Goal: Transaction & Acquisition: Purchase product/service

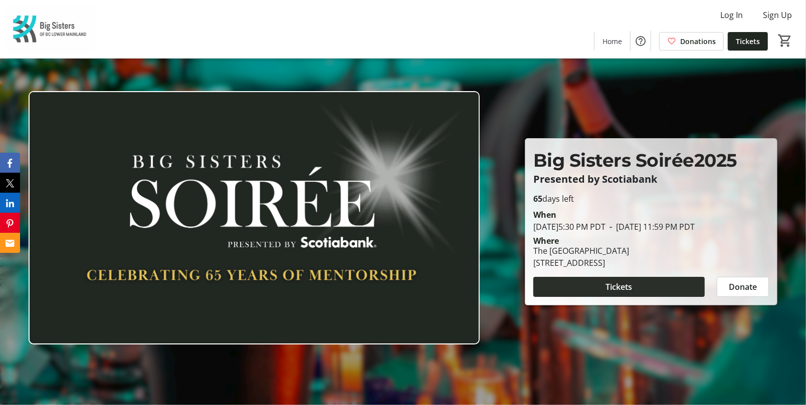
click at [571, 296] on span at bounding box center [618, 287] width 171 height 24
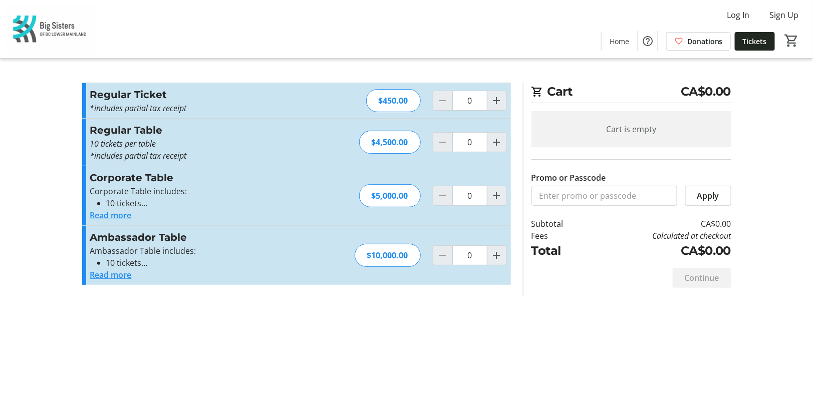
click at [112, 220] on button "Read more" at bounding box center [111, 216] width 42 height 12
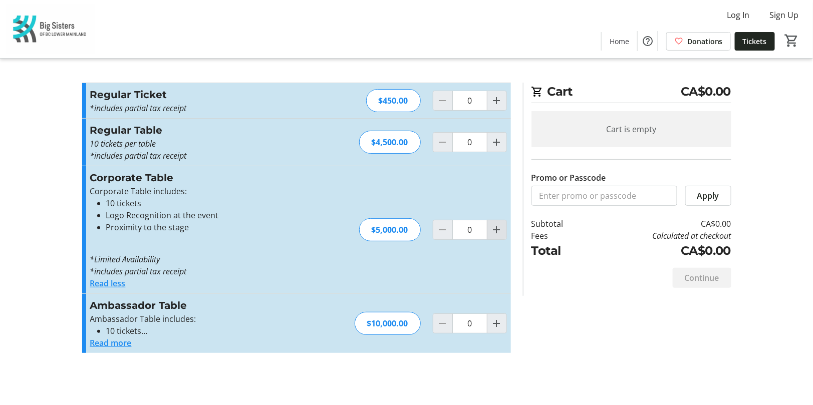
click at [500, 233] on mat-icon "Increment by one" at bounding box center [497, 230] width 12 height 12
type input "2"
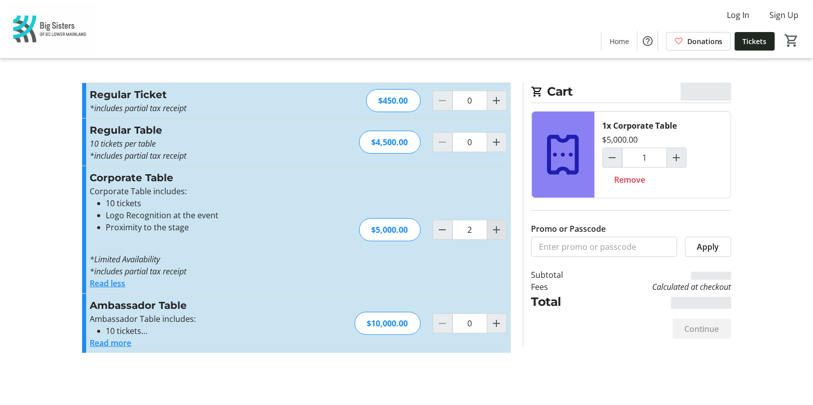
type input "2"
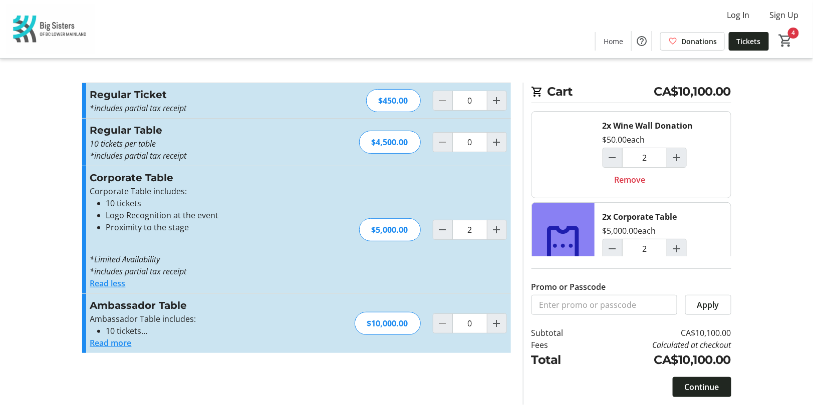
type input "0"
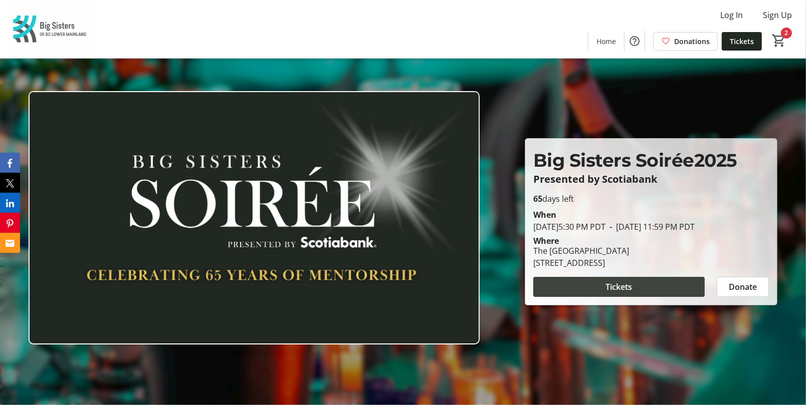
click at [648, 286] on span at bounding box center [618, 287] width 171 height 24
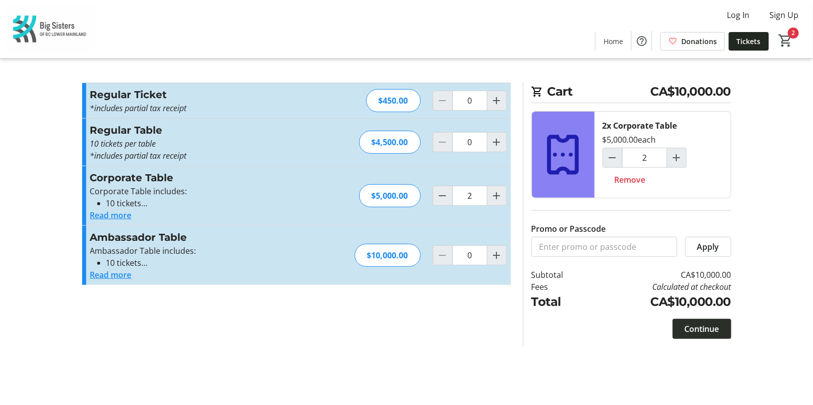
click at [705, 327] on span "Continue" at bounding box center [702, 329] width 35 height 12
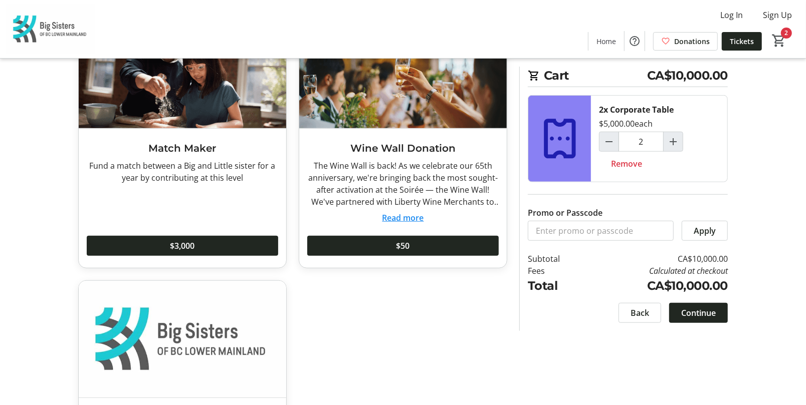
scroll to position [551, 0]
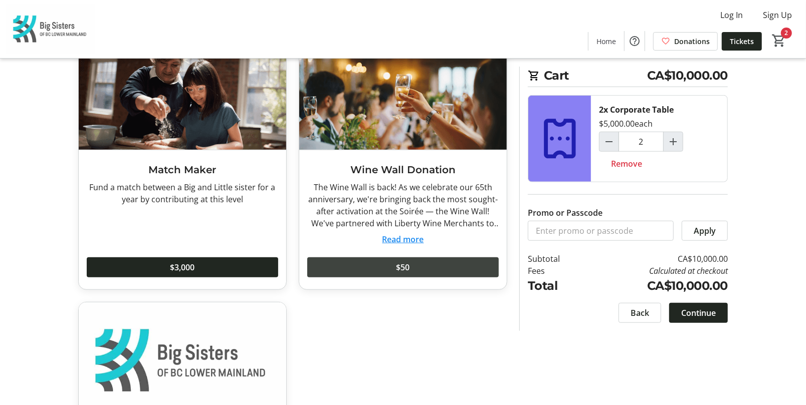
click at [439, 269] on span at bounding box center [402, 268] width 191 height 24
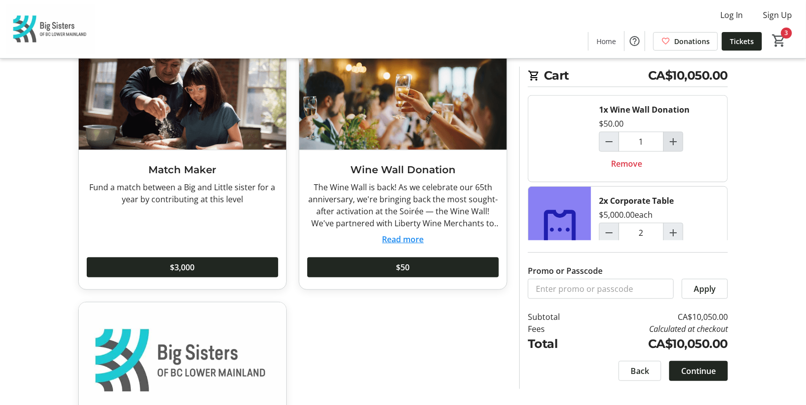
click at [670, 140] on mat-icon "Increment by one" at bounding box center [673, 142] width 12 height 12
type input "2"
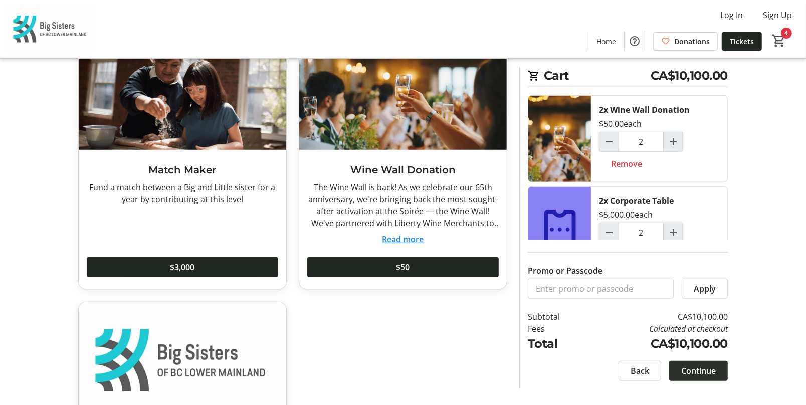
click at [714, 370] on span "Continue" at bounding box center [698, 371] width 35 height 12
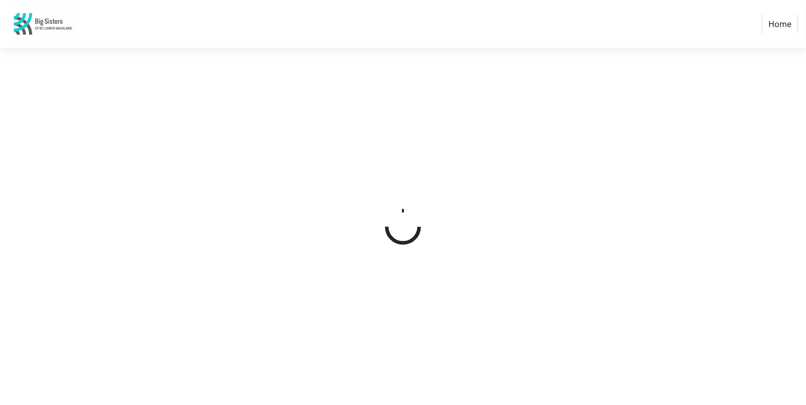
select select "CA"
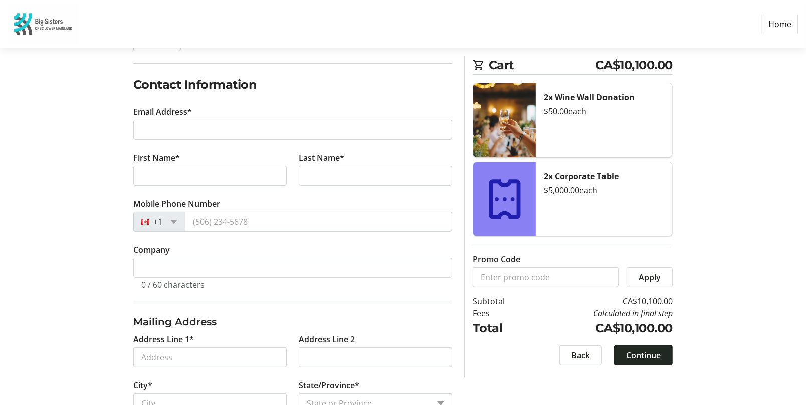
scroll to position [150, 0]
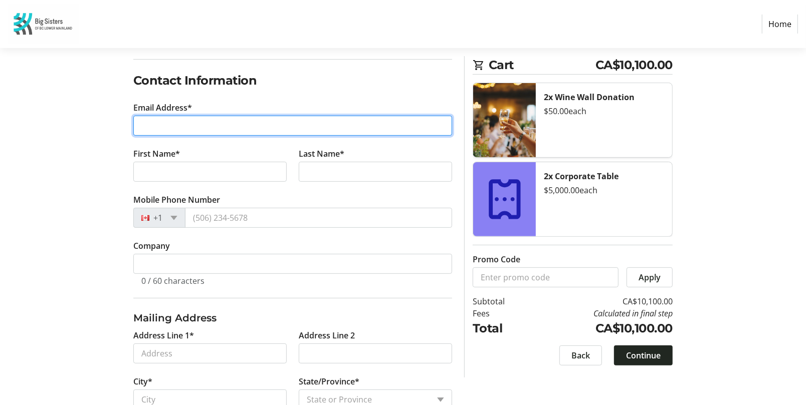
click at [334, 121] on input "Email Address*" at bounding box center [292, 126] width 319 height 20
type input "carol@hwest.ca"
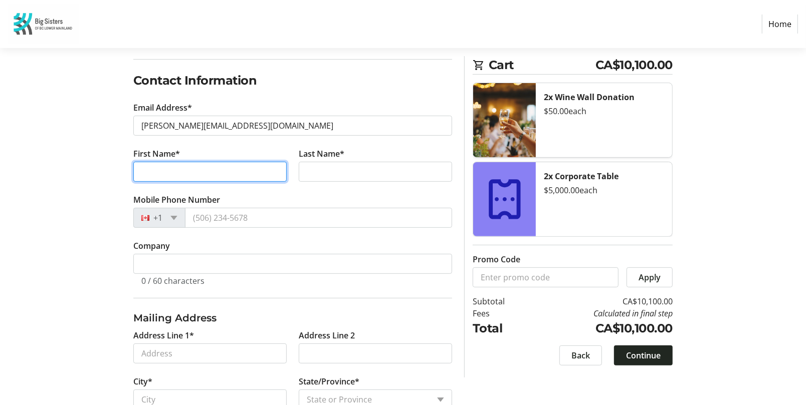
type input "Carol"
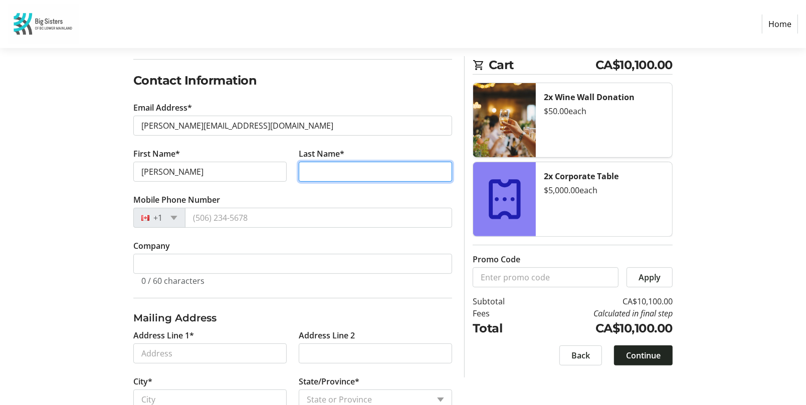
type input "Robinson"
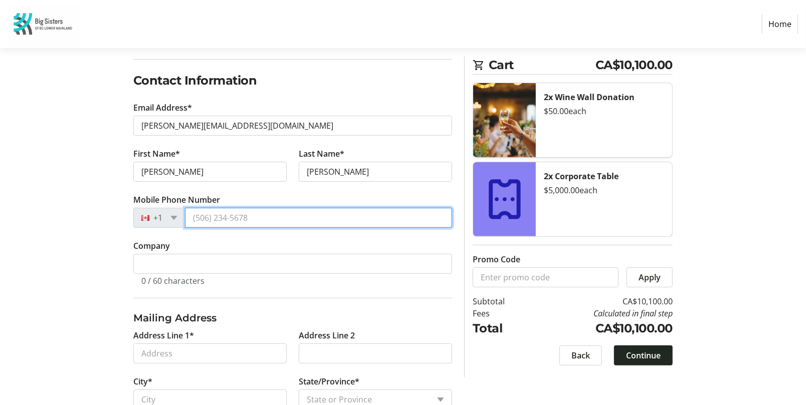
type input "(604) 998-4034"
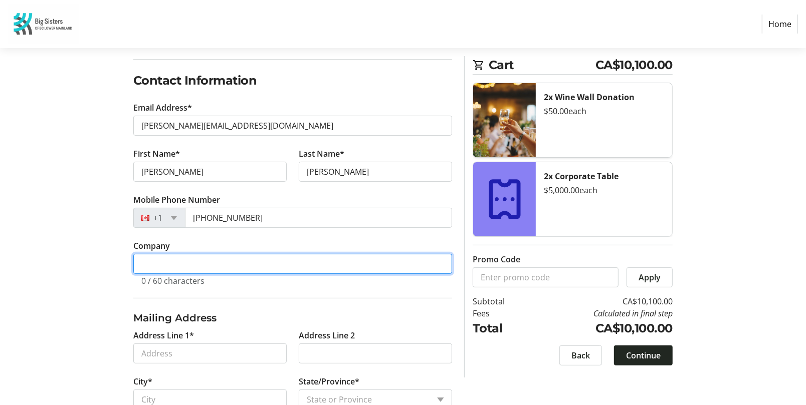
type input "Harbour West Consulting"
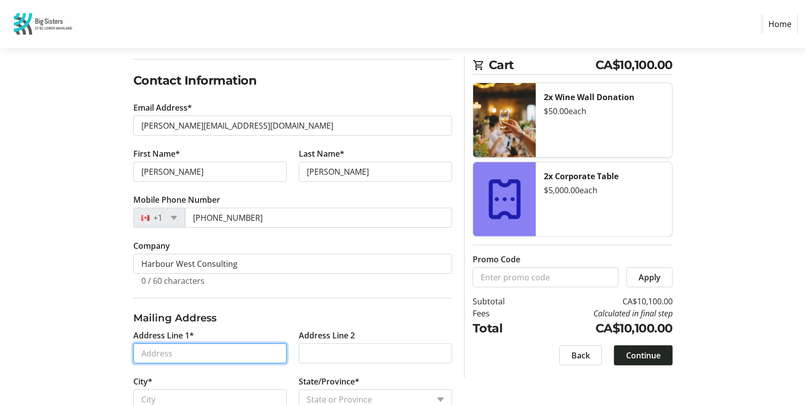
type input "415 - 145 Chadwick Court"
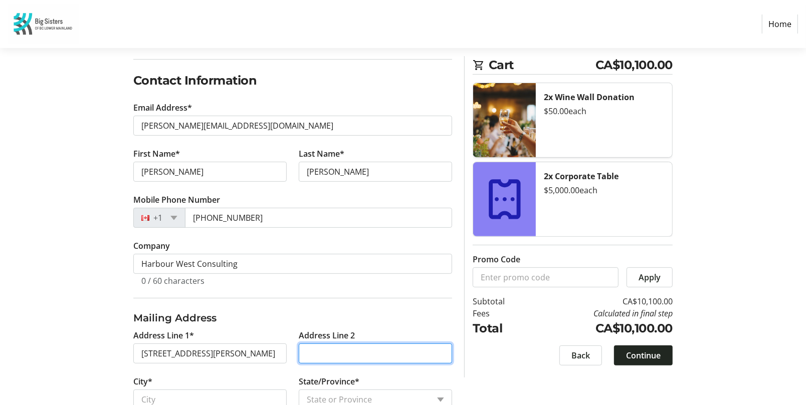
type input "North Vancouver"
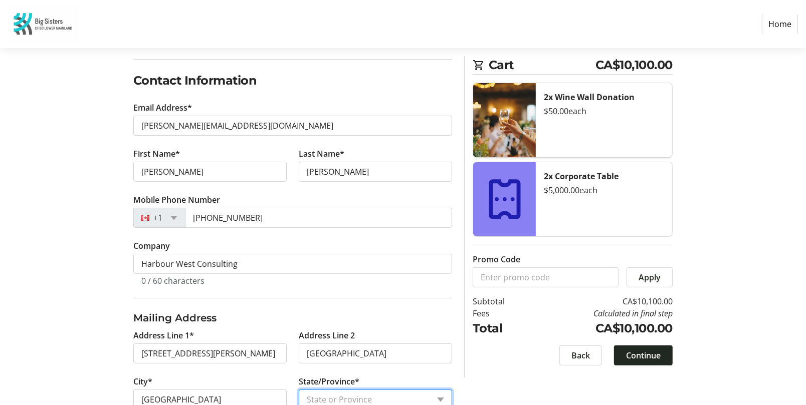
select select "BC"
type input "V7M 3K2"
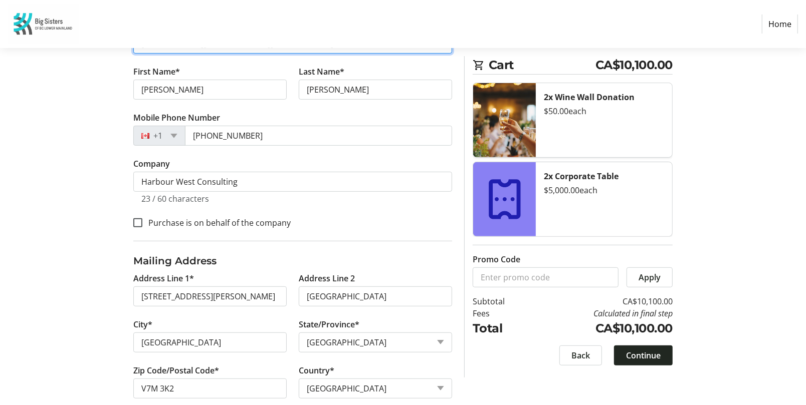
scroll to position [246, 0]
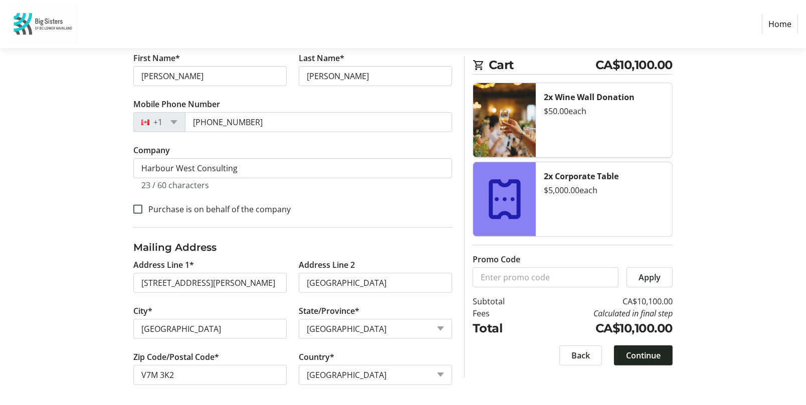
click at [234, 207] on label "Purchase is on behalf of the company" at bounding box center [216, 209] width 148 height 12
click at [142, 207] on input "Purchase is on behalf of the company" at bounding box center [137, 209] width 9 height 9
checkbox input "true"
click at [643, 350] on span "Continue" at bounding box center [643, 356] width 35 height 12
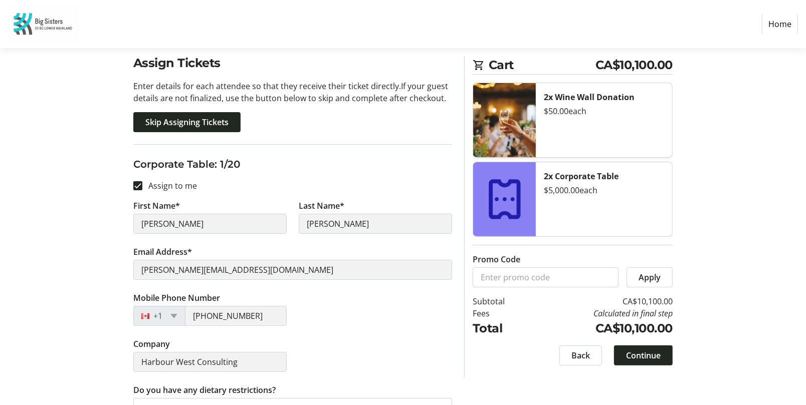
scroll to position [100, 0]
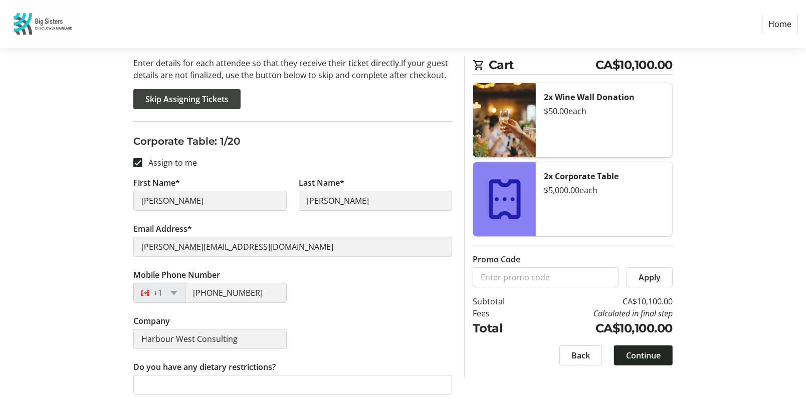
click at [221, 106] on span at bounding box center [186, 99] width 107 height 24
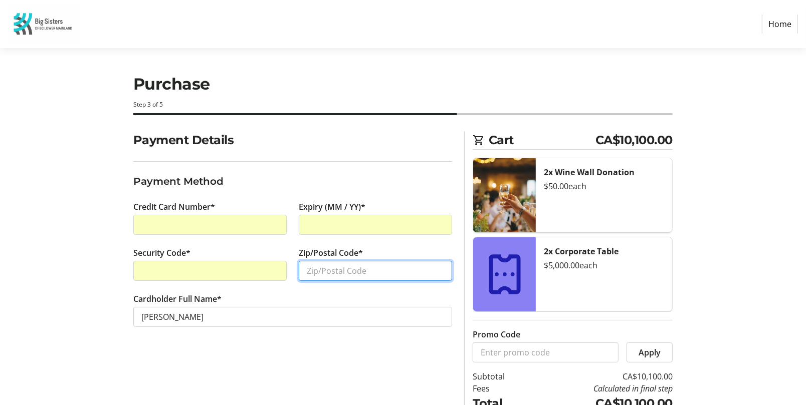
click at [316, 267] on input "Zip/Postal Code*" at bounding box center [375, 271] width 153 height 20
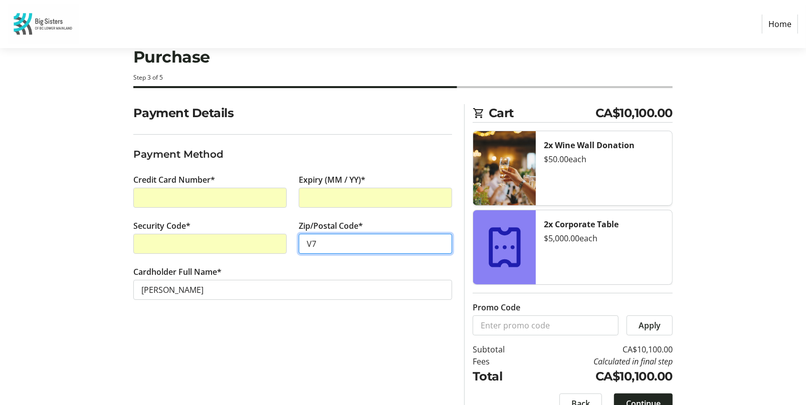
scroll to position [46, 0]
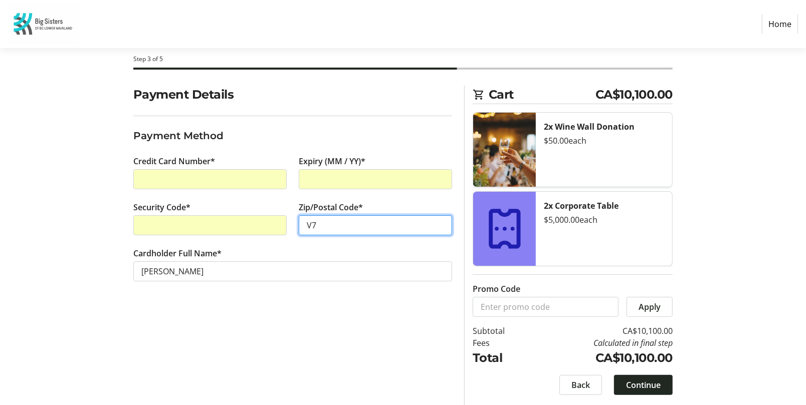
click at [345, 225] on input "V7" at bounding box center [375, 226] width 153 height 20
paste input "M 3K1"
type input "V7M 3K1"
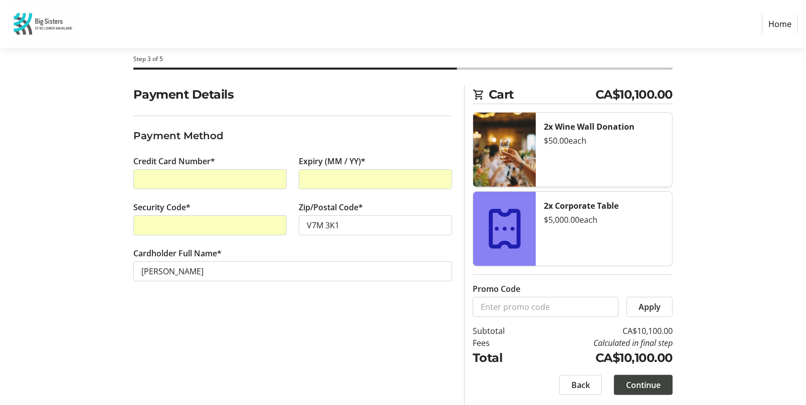
click at [643, 379] on span "Continue" at bounding box center [643, 385] width 35 height 12
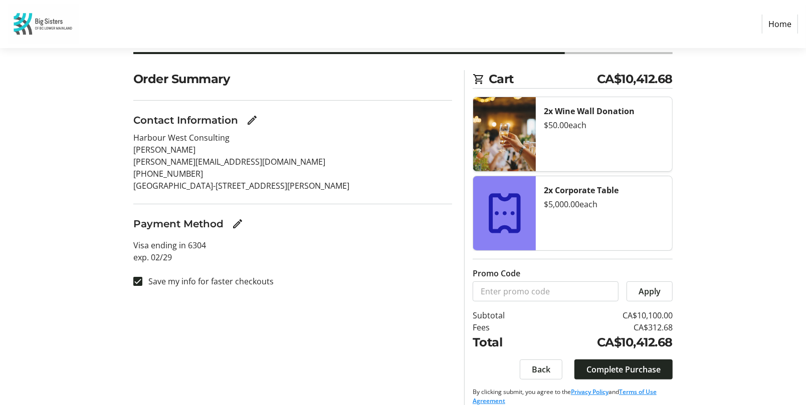
scroll to position [72, 0]
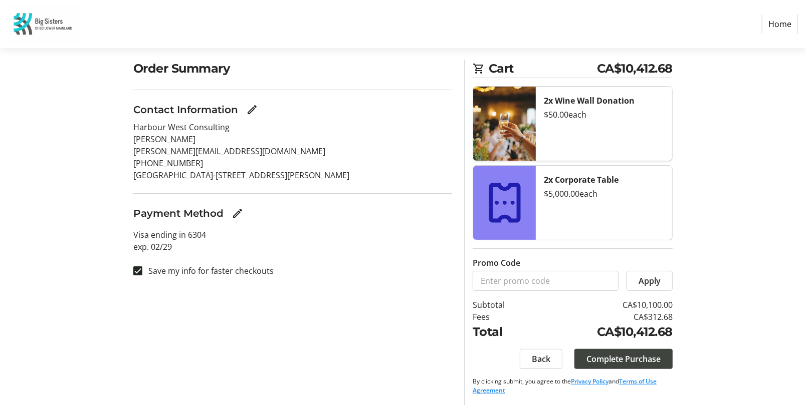
click at [655, 354] on span "Complete Purchase" at bounding box center [623, 359] width 74 height 12
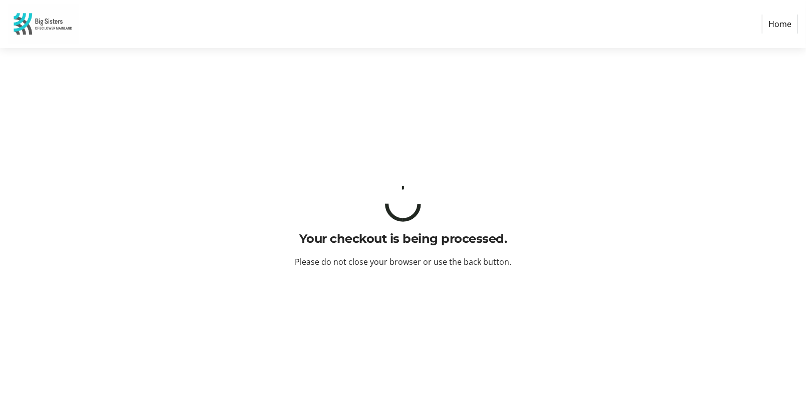
scroll to position [0, 0]
